Goal: Task Accomplishment & Management: Manage account settings

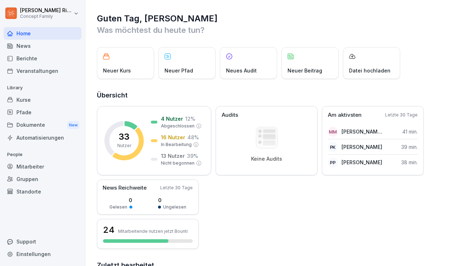
click at [42, 59] on div "Berichte" at bounding box center [43, 58] width 78 height 13
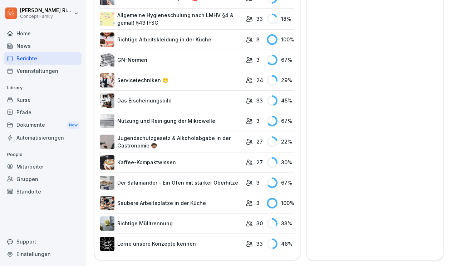
scroll to position [497, 0]
click at [32, 102] on div "Kurse" at bounding box center [43, 100] width 78 height 13
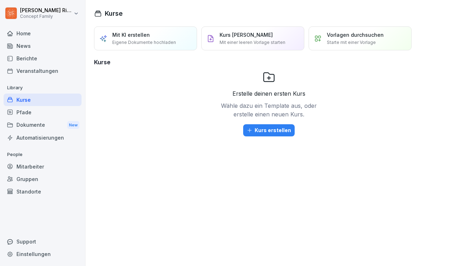
click at [26, 111] on div "Pfade" at bounding box center [43, 112] width 78 height 13
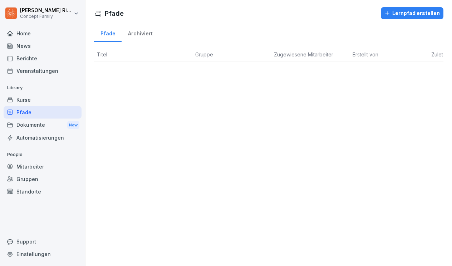
click at [138, 33] on div "Archiviert" at bounding box center [139, 33] width 37 height 18
click at [108, 33] on div "Pfade" at bounding box center [108, 33] width 28 height 18
click at [48, 121] on div "Dokumente New" at bounding box center [43, 125] width 78 height 13
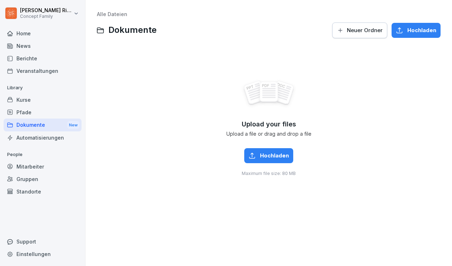
click at [34, 137] on div "Automatisierungen" at bounding box center [43, 137] width 78 height 13
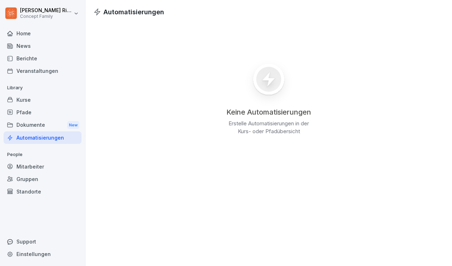
click at [31, 166] on div "Mitarbeiter" at bounding box center [43, 166] width 78 height 13
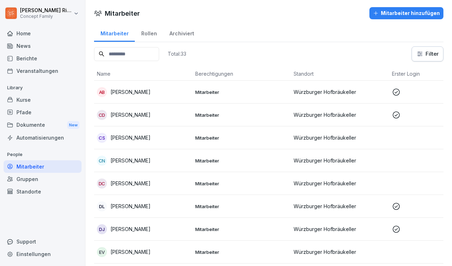
click at [411, 13] on div "Mitarbeiter hinzufügen" at bounding box center [406, 13] width 67 height 8
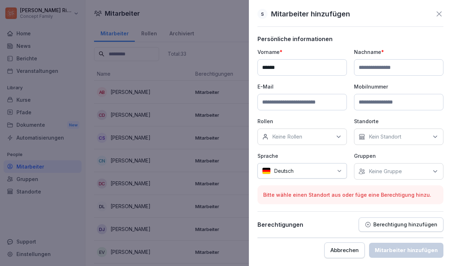
type input "******"
type input "**********"
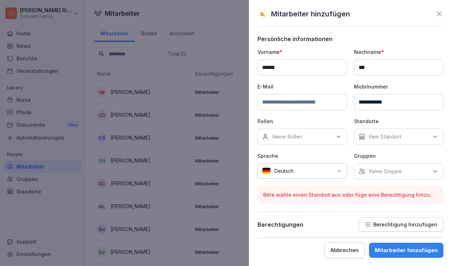
type input "***"
click at [336, 138] on icon at bounding box center [338, 136] width 7 height 7
click at [319, 141] on div "Keine Rollen" at bounding box center [301, 137] width 89 height 16
click at [327, 121] on p "Rollen" at bounding box center [301, 122] width 89 height 8
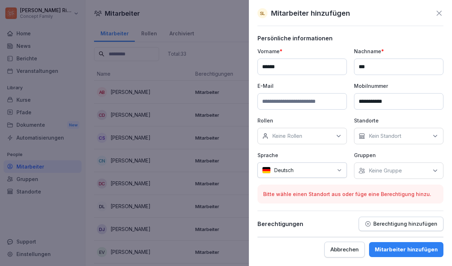
scroll to position [1, 0]
click at [393, 138] on p "Kein Standort" at bounding box center [384, 136] width 33 height 7
click at [362, 173] on div "Würzburger Hofbräukeller" at bounding box center [400, 169] width 89 height 14
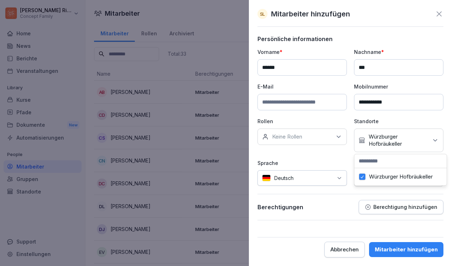
click at [341, 161] on p "Sprache" at bounding box center [301, 163] width 89 height 8
click at [404, 180] on div "Keine Gruppe" at bounding box center [398, 178] width 89 height 16
click at [325, 157] on div "**********" at bounding box center [350, 117] width 186 height 139
click at [412, 251] on div "Mitarbeiter hinzufügen" at bounding box center [405, 250] width 63 height 8
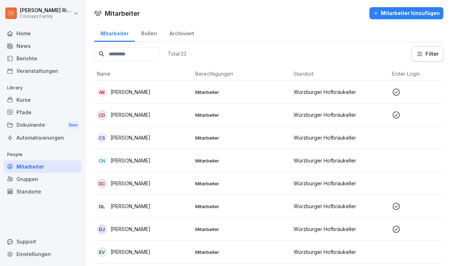
click at [138, 56] on input at bounding box center [126, 54] width 65 height 14
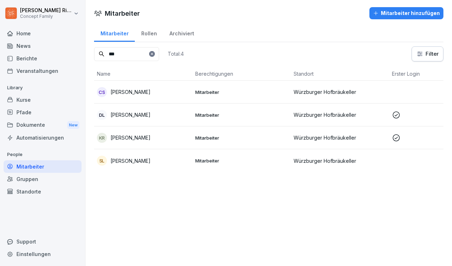
type input "***"
click at [154, 54] on icon at bounding box center [152, 54] width 4 height 4
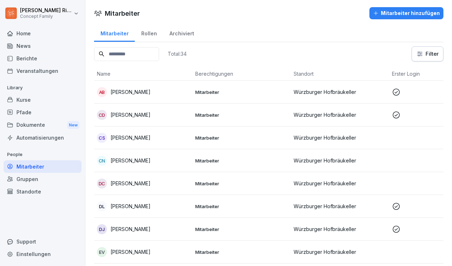
click at [390, 18] on button "Mitarbeiter hinzufügen" at bounding box center [406, 13] width 74 height 12
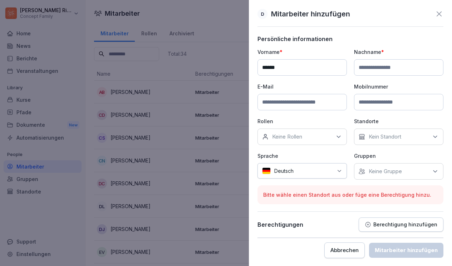
type input "******"
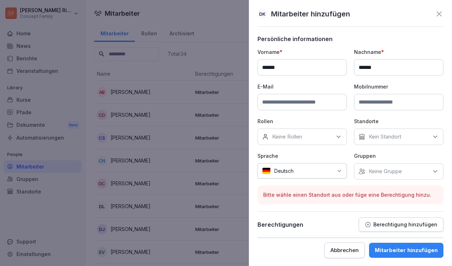
type input "******"
type input "**********"
click at [384, 136] on p "Kein Standort" at bounding box center [384, 136] width 33 height 7
click at [364, 172] on button "Würzburger Hofbräukeller" at bounding box center [362, 170] width 6 height 6
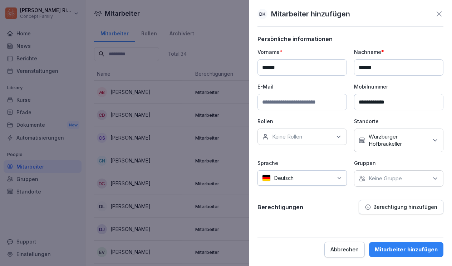
click at [334, 133] on div "Keine Rollen" at bounding box center [301, 137] width 89 height 16
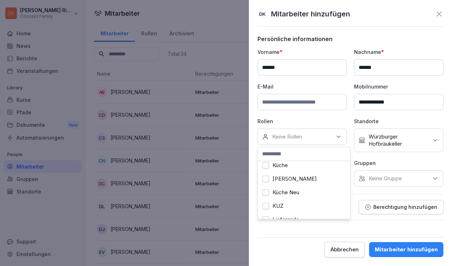
scroll to position [127, 0]
click at [267, 165] on button "Küche" at bounding box center [265, 165] width 6 height 6
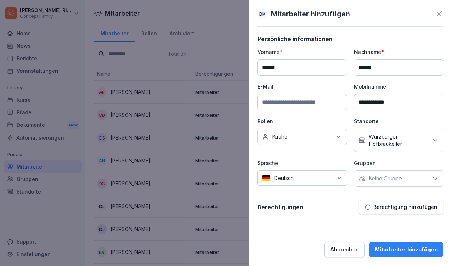
click at [404, 250] on div "Mitarbeiter hinzufügen" at bounding box center [405, 250] width 63 height 8
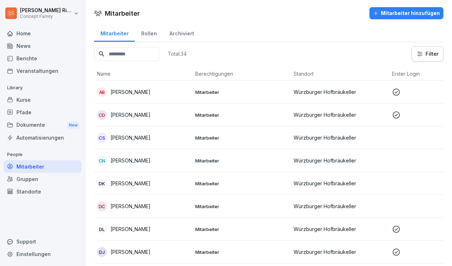
click at [408, 13] on div "Mitarbeiter hinzufügen" at bounding box center [406, 13] width 67 height 8
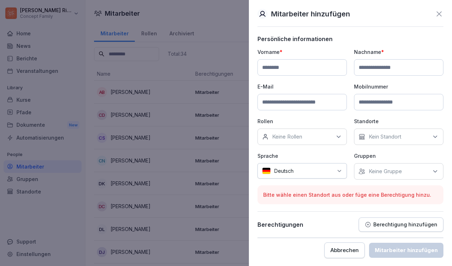
click at [439, 15] on icon at bounding box center [438, 14] width 9 height 9
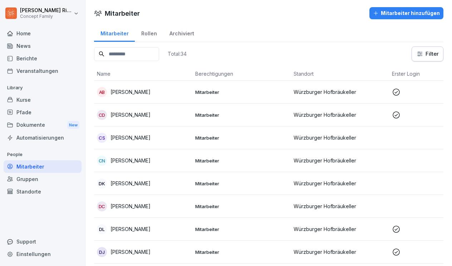
scroll to position [0, 0]
click at [148, 34] on div "Rollen" at bounding box center [149, 33] width 28 height 18
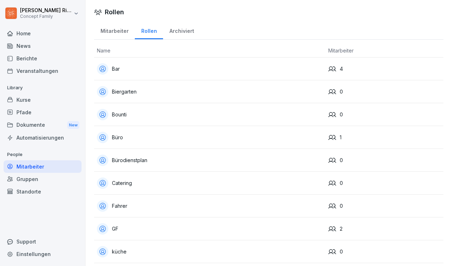
click at [174, 32] on div "Archiviert" at bounding box center [181, 30] width 37 height 18
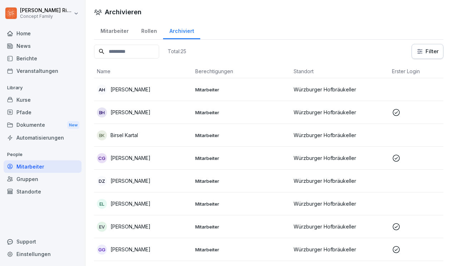
click at [117, 31] on div "Mitarbeiter" at bounding box center [114, 30] width 41 height 18
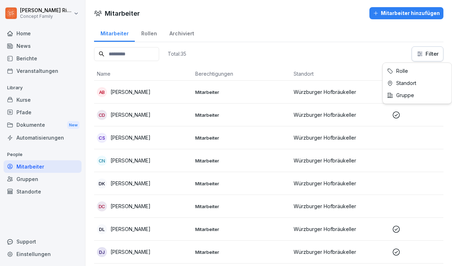
click at [426, 57] on html "Sabrina Ritter Concept Family Home News Berichte Veranstaltungen Library Kurse …" at bounding box center [226, 133] width 452 height 266
click at [383, 51] on html "Sabrina Ritter Concept Family Home News Berichte Veranstaltungen Library Kurse …" at bounding box center [226, 133] width 452 height 266
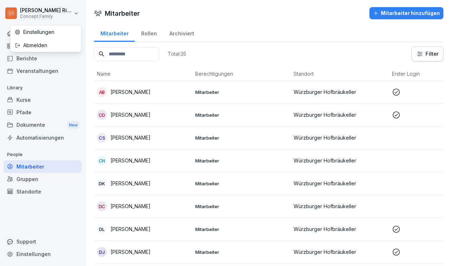
click at [38, 17] on html "Sabrina Ritter Concept Family Home News Berichte Veranstaltungen Library Kurse …" at bounding box center [226, 133] width 452 height 266
click at [58, 144] on html "Sabrina Ritter Concept Family Home News Berichte Veranstaltungen Library Kurse …" at bounding box center [226, 133] width 452 height 266
click at [24, 36] on div "Home" at bounding box center [43, 33] width 78 height 13
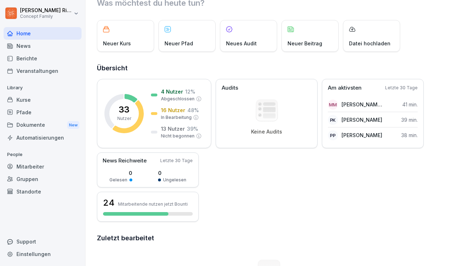
scroll to position [30, 0]
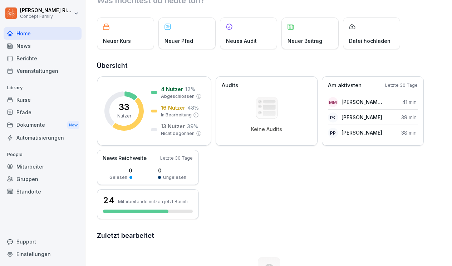
click at [76, 15] on html "Sabrina Ritter Concept Family Home News Berichte Veranstaltungen Library Kurse …" at bounding box center [226, 133] width 452 height 266
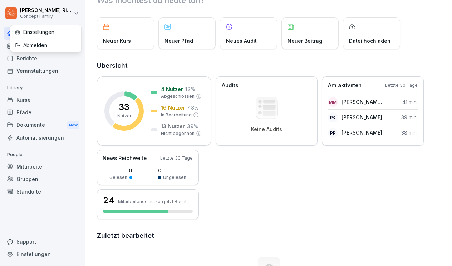
click at [55, 109] on html "Sabrina Ritter Concept Family Home News Berichte Veranstaltungen Library Kurse …" at bounding box center [226, 133] width 452 height 266
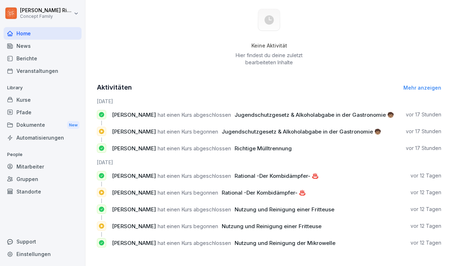
scroll to position [278, 0]
click at [31, 101] on div "Kurse" at bounding box center [43, 100] width 78 height 13
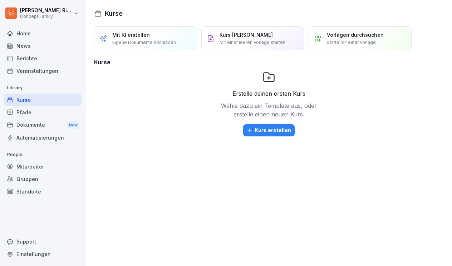
click at [33, 58] on div "Berichte" at bounding box center [43, 58] width 78 height 13
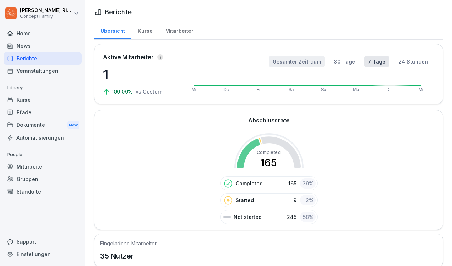
click at [296, 63] on button "Gesamter Zeitraum" at bounding box center [297, 62] width 56 height 12
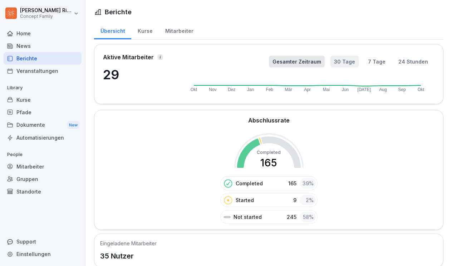
click at [347, 61] on button "30 Tage" at bounding box center [344, 62] width 28 height 12
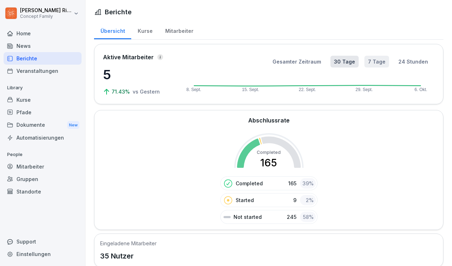
click at [378, 63] on button "7 Tage" at bounding box center [376, 62] width 25 height 12
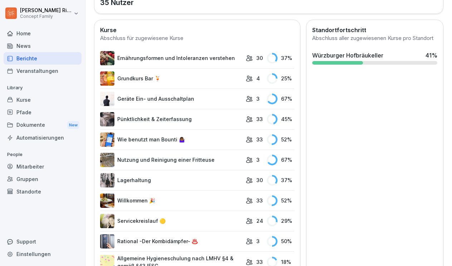
scroll to position [256, 0]
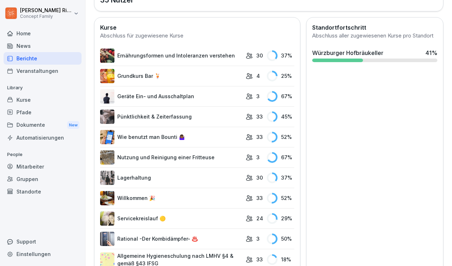
click at [217, 54] on link "Ernährungsformen und Intoleranzen verstehen" at bounding box center [171, 56] width 142 height 14
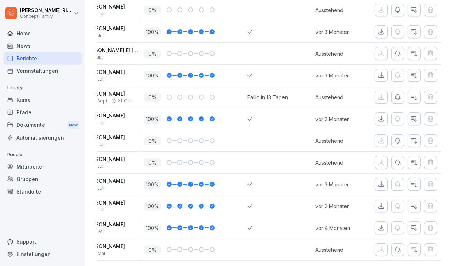
scroll to position [0, 43]
click at [413, 205] on icon "button" at bounding box center [413, 206] width 7 height 7
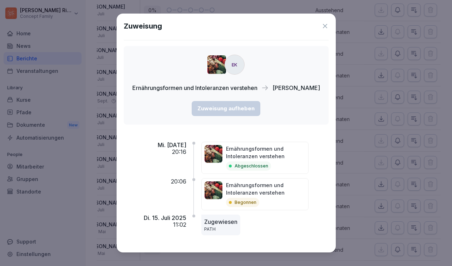
click at [321, 26] on icon at bounding box center [324, 26] width 7 height 7
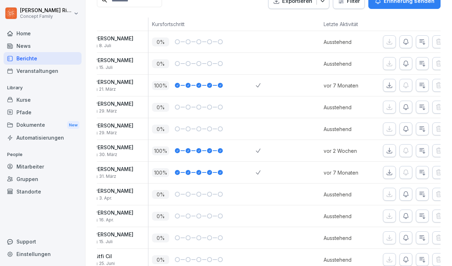
scroll to position [0, 42]
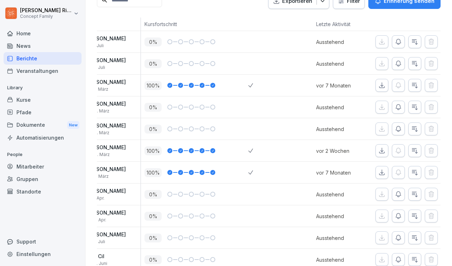
click at [397, 41] on icon "button" at bounding box center [397, 41] width 7 height 7
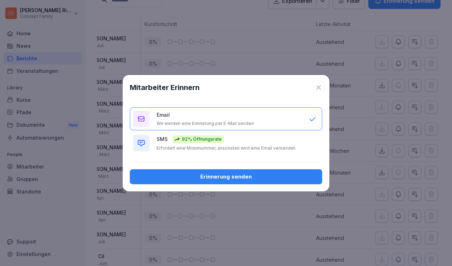
click at [240, 181] on button "Erinnerung senden" at bounding box center [226, 176] width 192 height 15
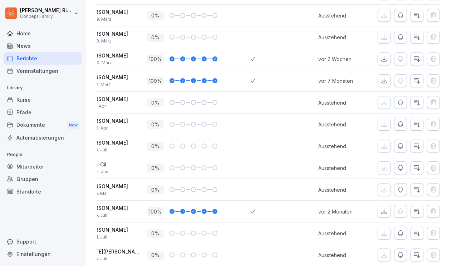
scroll to position [0, 41]
click at [401, 169] on icon "button" at bounding box center [399, 167] width 5 height 5
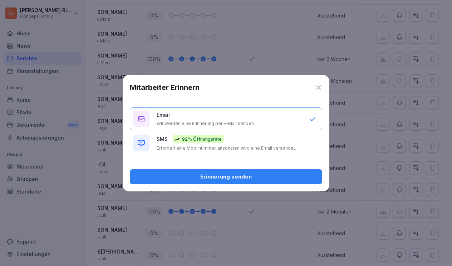
click at [309, 178] on div "Erinnerung senden" at bounding box center [225, 177] width 181 height 8
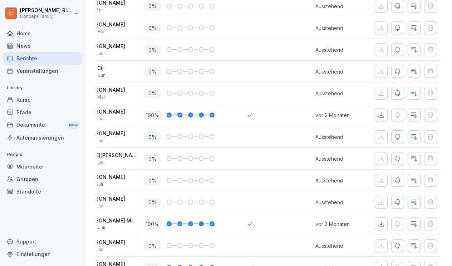
scroll to position [0, 43]
click at [410, 137] on button "button" at bounding box center [413, 136] width 13 height 13
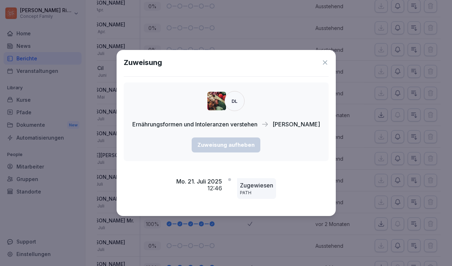
click at [327, 62] on icon at bounding box center [325, 62] width 4 height 4
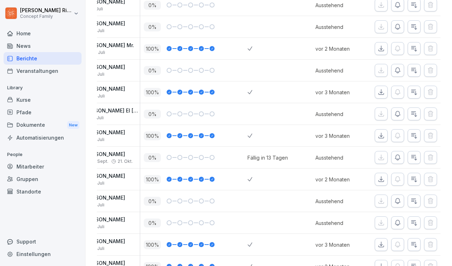
click at [397, 114] on icon "button" at bounding box center [397, 113] width 7 height 7
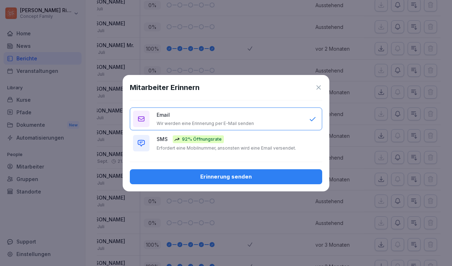
click at [279, 172] on button "Erinnerung senden" at bounding box center [226, 176] width 192 height 15
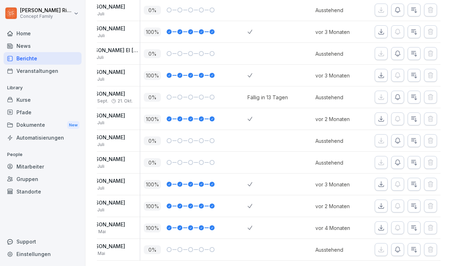
click at [396, 252] on icon "button" at bounding box center [397, 249] width 7 height 7
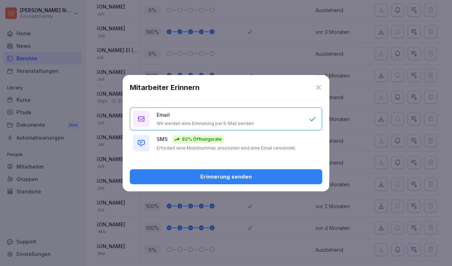
click at [246, 177] on div "Erinnerung senden" at bounding box center [225, 177] width 181 height 8
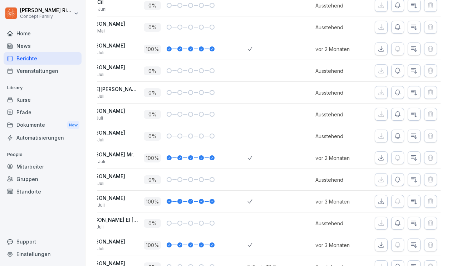
click at [398, 71] on icon "button" at bounding box center [397, 70] width 7 height 7
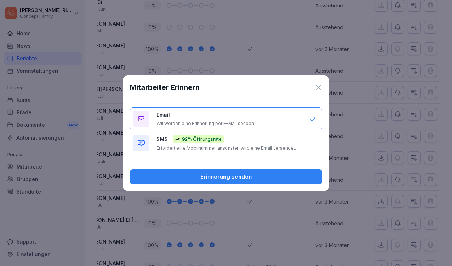
click at [252, 179] on div "Erinnerung senden" at bounding box center [225, 177] width 181 height 8
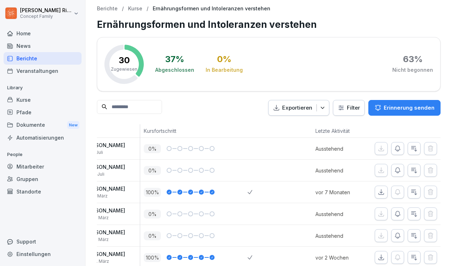
scroll to position [0, 0]
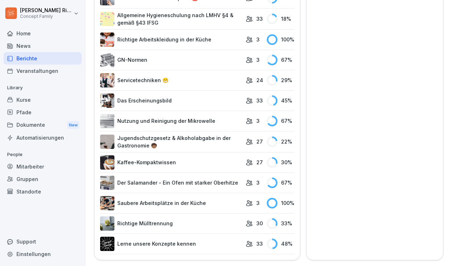
scroll to position [497, 0]
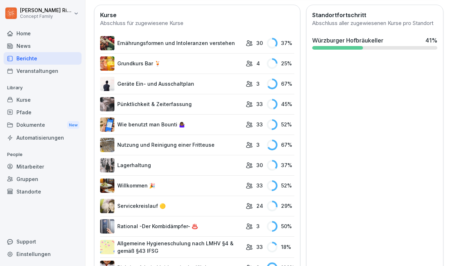
scroll to position [270, 0]
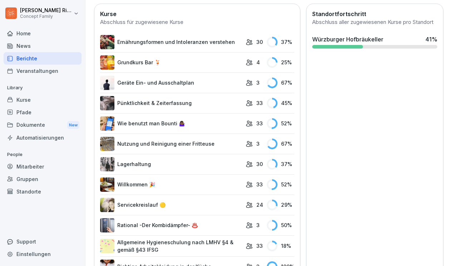
click at [271, 85] on rect at bounding box center [272, 83] width 11 height 11
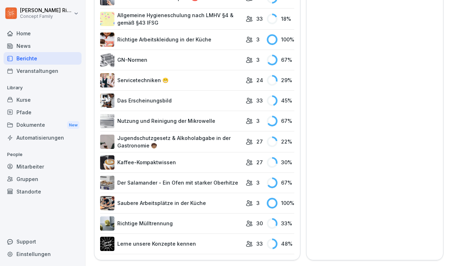
scroll to position [497, 0]
click at [275, 246] on icon at bounding box center [274, 244] width 5 height 11
click at [274, 243] on rect at bounding box center [272, 244] width 11 height 11
click at [177, 246] on link "Lerne unsere Konzepte kennen" at bounding box center [171, 244] width 142 height 14
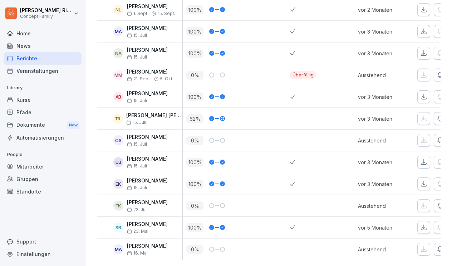
scroll to position [596, 0]
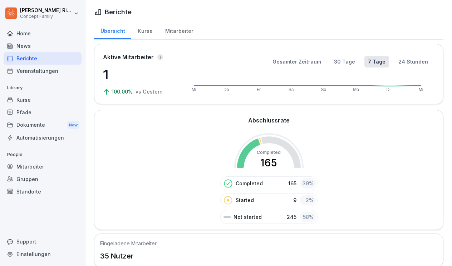
click at [30, 103] on div "Kurse" at bounding box center [43, 100] width 78 height 13
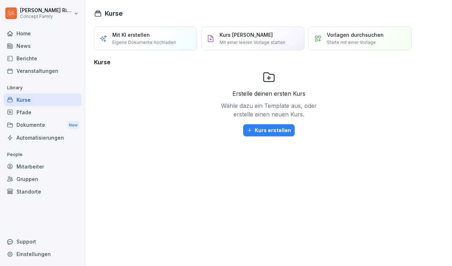
click at [28, 110] on div "Pfade" at bounding box center [43, 112] width 78 height 13
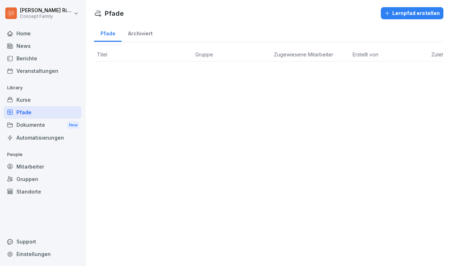
click at [135, 34] on div "Archiviert" at bounding box center [139, 33] width 37 height 18
click at [42, 124] on div "Dokumente New" at bounding box center [43, 125] width 78 height 13
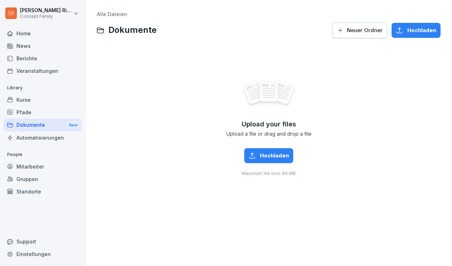
click at [264, 158] on span "Hochladen" at bounding box center [274, 156] width 29 height 8
click at [275, 173] on span "Maximum file size: 80 MB" at bounding box center [269, 173] width 54 height 6
click at [268, 125] on span "Upload your files" at bounding box center [269, 124] width 54 height 8
click at [269, 153] on span "Hochladen" at bounding box center [274, 156] width 29 height 8
click at [416, 32] on span "Hochladen" at bounding box center [421, 30] width 29 height 8
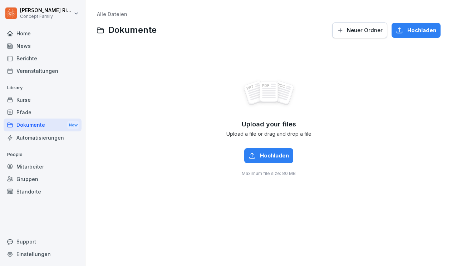
click at [39, 165] on div "Mitarbeiter" at bounding box center [43, 166] width 78 height 13
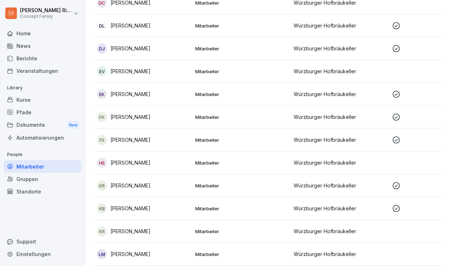
scroll to position [206, 0]
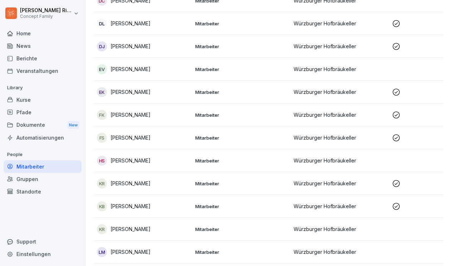
click at [209, 49] on p "Mitarbeiter" at bounding box center [241, 46] width 93 height 6
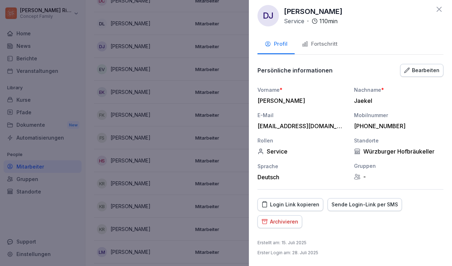
scroll to position [5, 0]
click at [320, 44] on div "Fortschritt" at bounding box center [320, 44] width 36 height 8
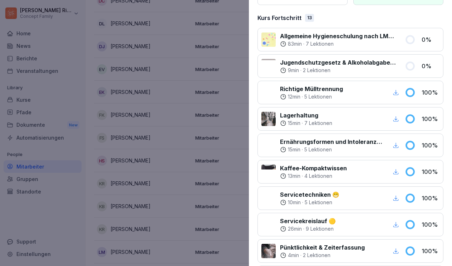
scroll to position [90, 0]
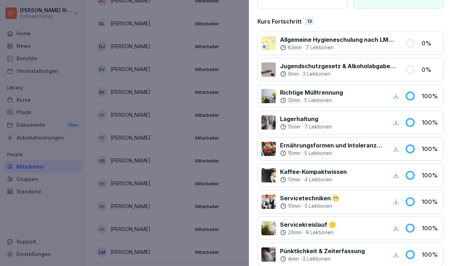
click at [412, 149] on icon at bounding box center [410, 149] width 8 height 8
click at [422, 151] on p "100 %" at bounding box center [430, 149] width 18 height 9
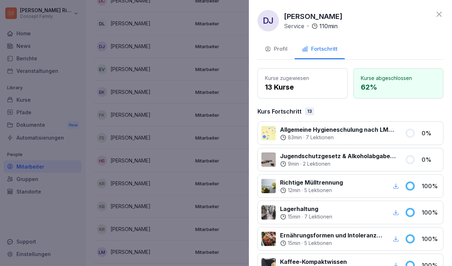
scroll to position [0, 0]
click at [275, 48] on div "Profil" at bounding box center [275, 49] width 23 height 8
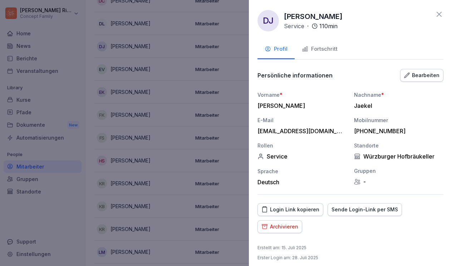
click at [317, 48] on div "Fortschritt" at bounding box center [320, 49] width 36 height 8
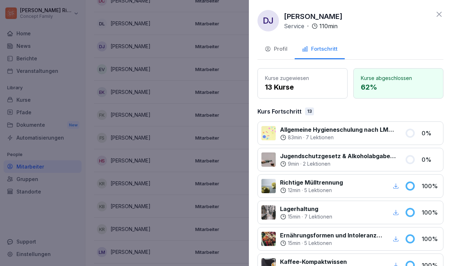
click at [301, 81] on p "Kurse zugewiesen" at bounding box center [302, 78] width 75 height 8
click at [374, 86] on p "62 %" at bounding box center [398, 87] width 75 height 11
click at [437, 13] on icon at bounding box center [438, 14] width 5 height 5
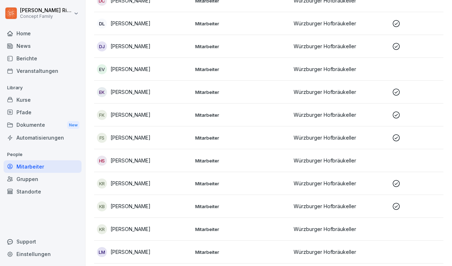
click at [140, 114] on p "Frank Knuepfing" at bounding box center [130, 115] width 40 height 8
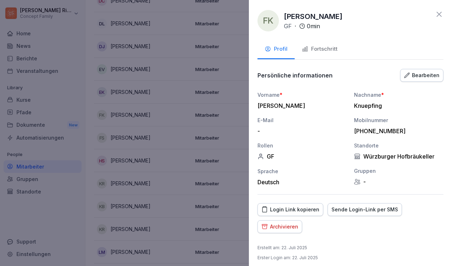
click at [319, 46] on div "Fortschritt" at bounding box center [320, 49] width 36 height 8
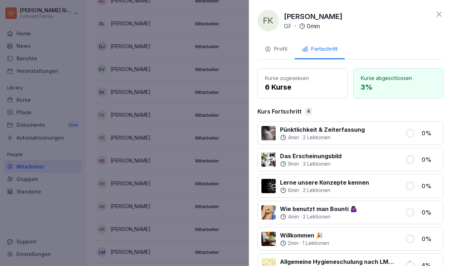
click at [439, 15] on icon at bounding box center [438, 14] width 9 height 9
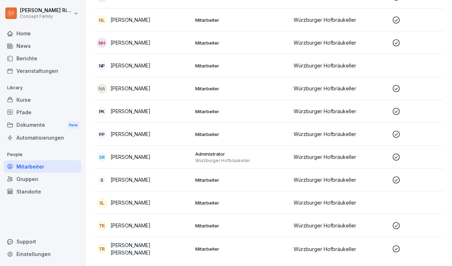
scroll to position [621, 0]
click at [176, 160] on div "SR Sabrina Ritter" at bounding box center [143, 158] width 93 height 10
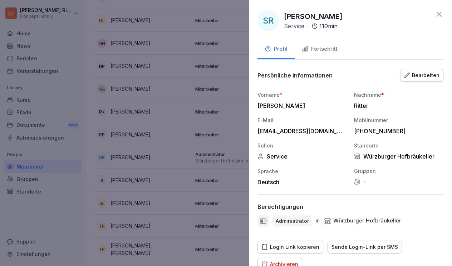
click at [321, 49] on div "Fortschritt" at bounding box center [320, 49] width 36 height 8
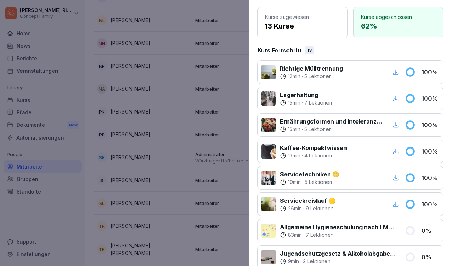
scroll to position [56, 0]
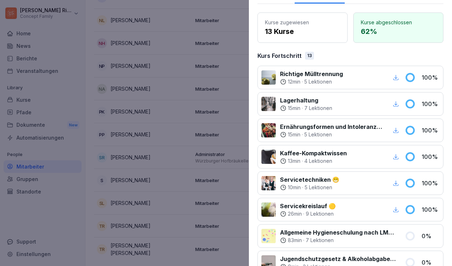
click at [317, 31] on p "13 Kurse" at bounding box center [302, 31] width 75 height 11
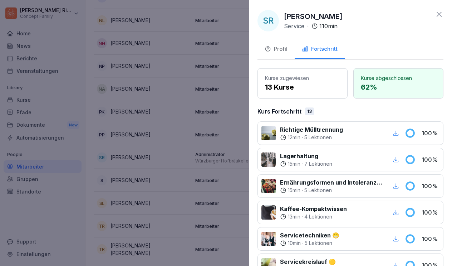
scroll to position [0, 0]
click at [230, 136] on div at bounding box center [226, 133] width 452 height 266
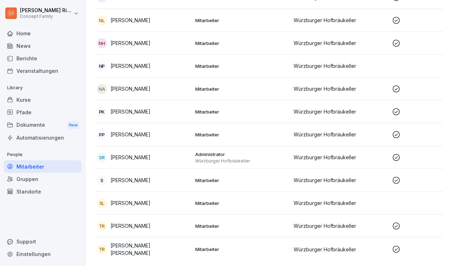
click at [214, 230] on td "Mitarbeiter" at bounding box center [241, 226] width 98 height 23
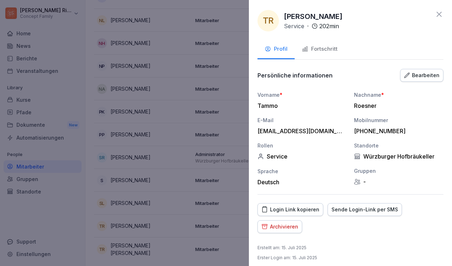
click at [319, 48] on div "Fortschritt" at bounding box center [320, 49] width 36 height 8
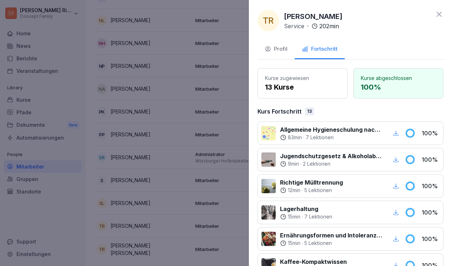
click at [394, 134] on icon "button" at bounding box center [395, 133] width 6 height 6
click at [336, 157] on p "Jugendschutzgesetz & Alkoholabgabe in der Gastronomie 🧒🏽" at bounding box center [331, 156] width 103 height 9
click at [300, 83] on p "13 Kurse" at bounding box center [302, 87] width 75 height 11
click at [282, 51] on div "Profil" at bounding box center [275, 49] width 23 height 8
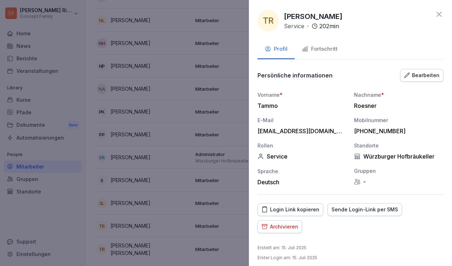
click at [438, 15] on icon at bounding box center [438, 14] width 5 height 5
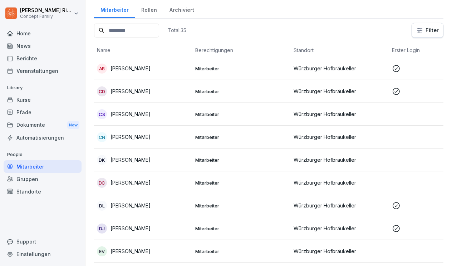
scroll to position [25, 0]
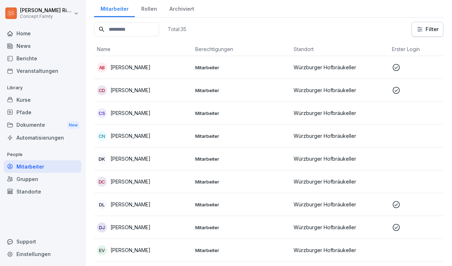
click at [214, 133] on p "Mitarbeiter" at bounding box center [241, 136] width 93 height 6
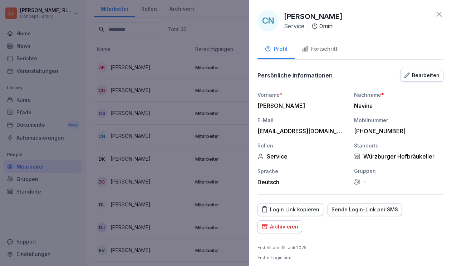
click at [282, 227] on div "Archivieren" at bounding box center [279, 227] width 37 height 8
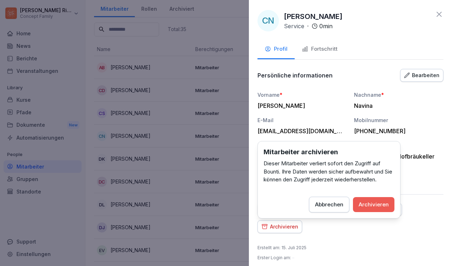
click at [382, 204] on div "Archivieren" at bounding box center [373, 205] width 30 height 8
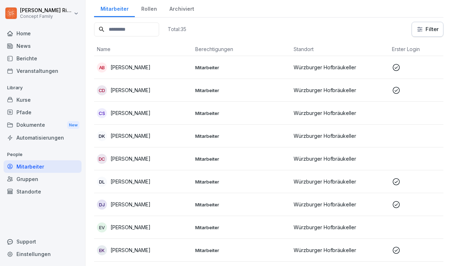
click at [179, 161] on div "DC David Cupples" at bounding box center [143, 159] width 93 height 10
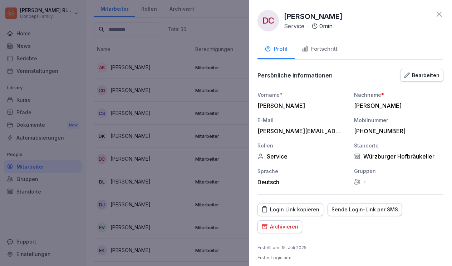
click at [282, 228] on div "Archivieren" at bounding box center [279, 227] width 37 height 8
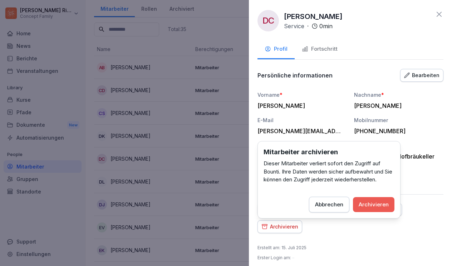
click at [380, 205] on div "Archivieren" at bounding box center [373, 205] width 30 height 8
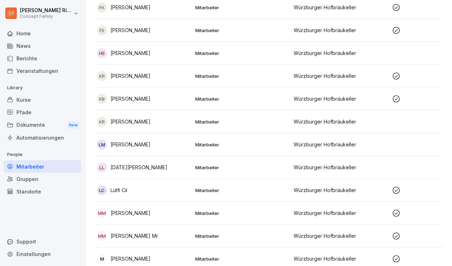
scroll to position [275, 0]
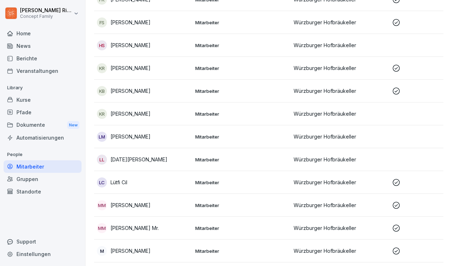
click at [149, 117] on div "KR Kinga Rogoz" at bounding box center [143, 114] width 93 height 10
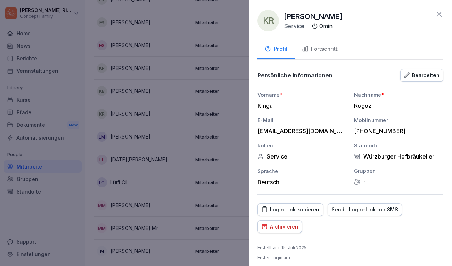
click at [280, 226] on div "Archivieren" at bounding box center [279, 227] width 37 height 8
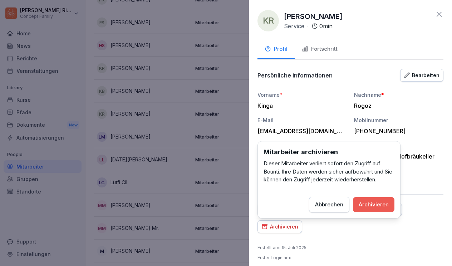
click at [369, 204] on div "Archivieren" at bounding box center [373, 205] width 30 height 8
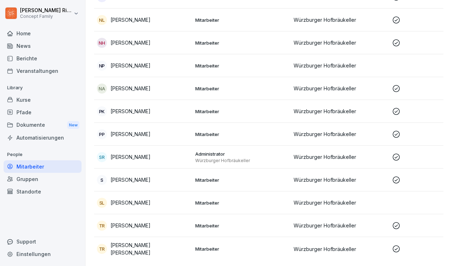
scroll to position [552, 0]
click at [164, 248] on p "[PERSON_NAME]" at bounding box center [149, 249] width 79 height 15
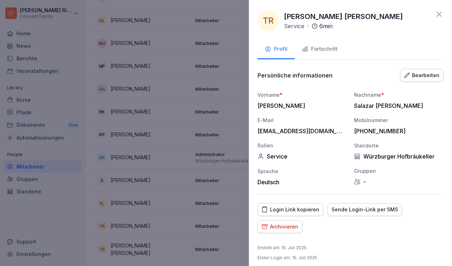
click at [279, 228] on div "Archivieren" at bounding box center [279, 227] width 37 height 8
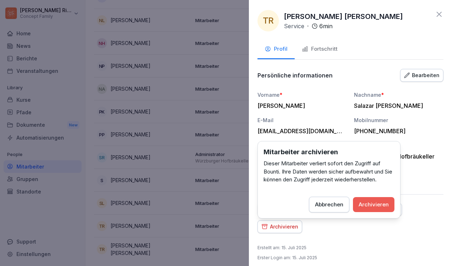
click at [375, 202] on div "Archivieren" at bounding box center [373, 205] width 30 height 8
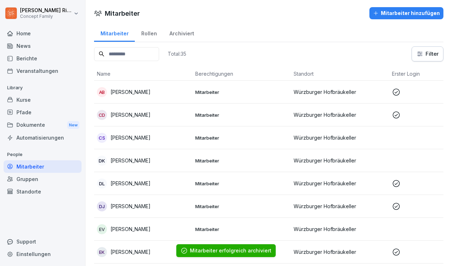
scroll to position [0, 0]
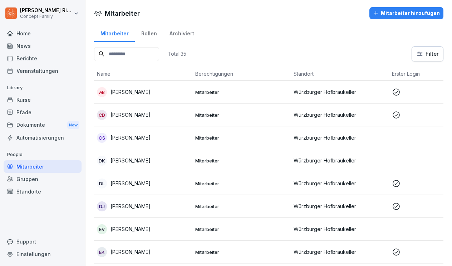
click at [179, 35] on div "Archiviert" at bounding box center [181, 33] width 37 height 18
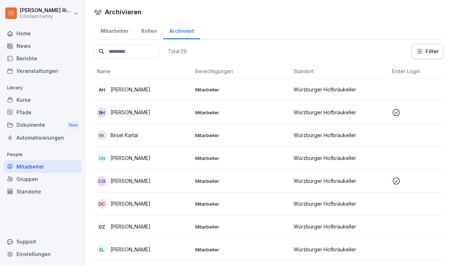
click at [112, 33] on div "Mitarbeiter" at bounding box center [114, 30] width 41 height 18
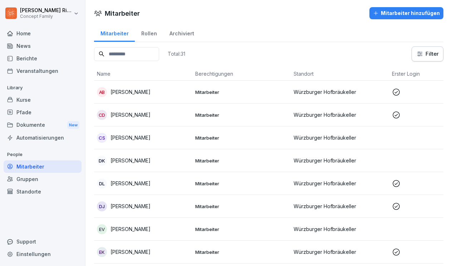
click at [141, 160] on p "Daniel Kramer" at bounding box center [130, 161] width 40 height 8
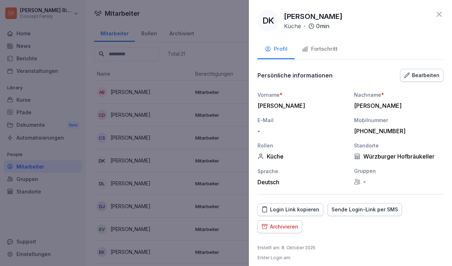
click at [412, 76] on div "Bearbeiten" at bounding box center [421, 75] width 35 height 8
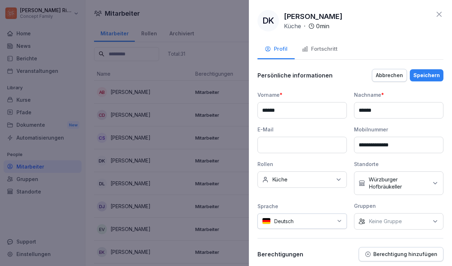
click at [383, 221] on p "Keine Gruppe" at bounding box center [384, 221] width 33 height 7
click at [337, 205] on div "Sprache" at bounding box center [301, 207] width 89 height 8
click at [399, 254] on p "Berechtigung hinzufügen" at bounding box center [405, 255] width 64 height 6
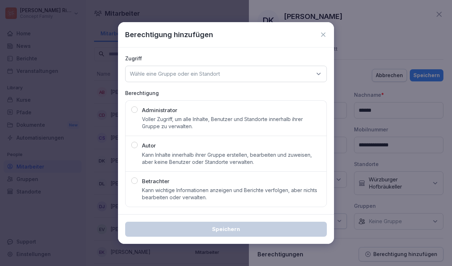
click at [324, 35] on icon at bounding box center [322, 34] width 7 height 7
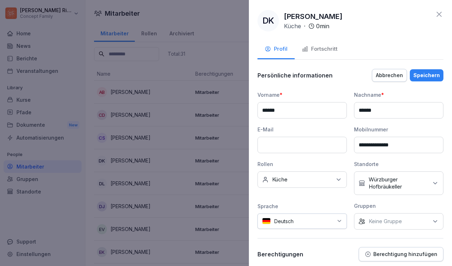
click at [439, 14] on icon at bounding box center [438, 14] width 5 height 5
